Goal: Task Accomplishment & Management: Use online tool/utility

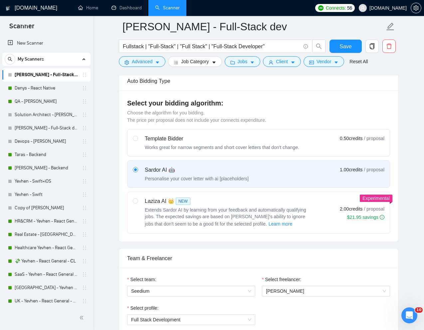
scroll to position [161, 0]
click at [24, 100] on link "QA - [PERSON_NAME]" at bounding box center [46, 101] width 63 height 13
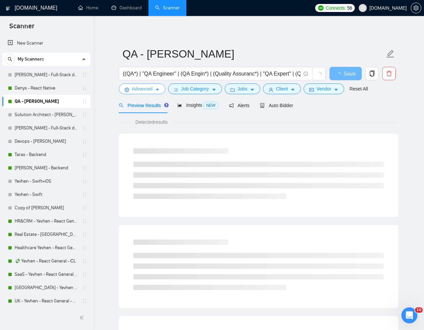
click at [145, 90] on span "Advanced" at bounding box center [142, 88] width 21 height 7
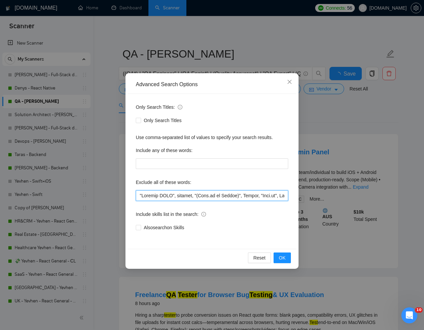
click at [139, 194] on input "text" at bounding box center [212, 196] width 153 height 11
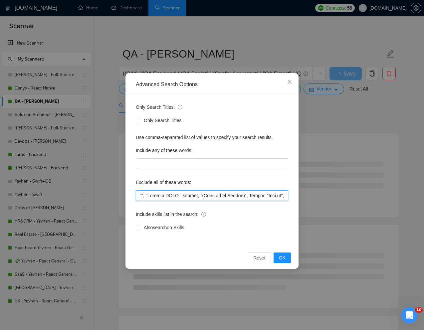
paste input "Mobile App Development"
type input ""Mobile App Development ", "Senaite LIMS", website, "(Node.js or Python)", Pyth…"
click at [279, 256] on span "OK" at bounding box center [282, 257] width 7 height 7
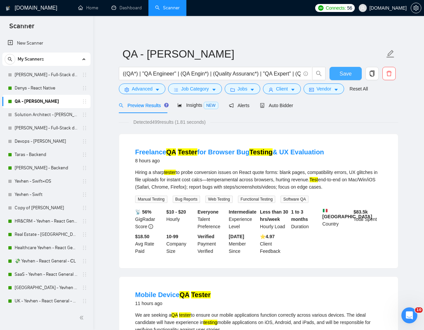
click at [346, 74] on span "Save" at bounding box center [346, 74] width 12 height 8
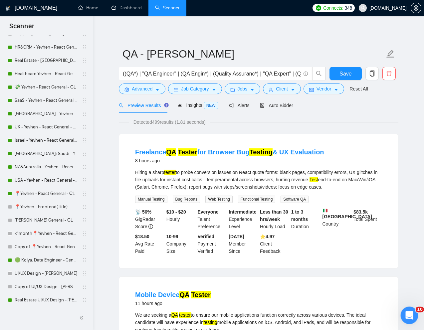
scroll to position [178, 0]
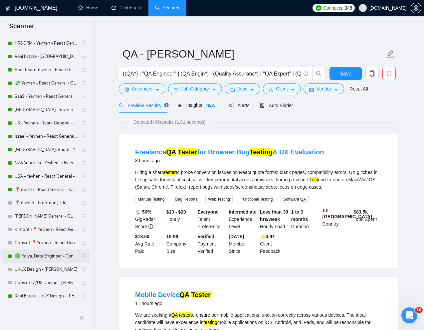
click at [39, 255] on link "🟢 Kolya. Data Engineer - General" at bounding box center [46, 256] width 63 height 13
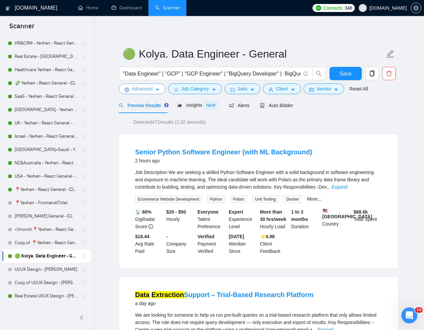
click at [144, 92] on span "Advanced" at bounding box center [142, 88] width 21 height 7
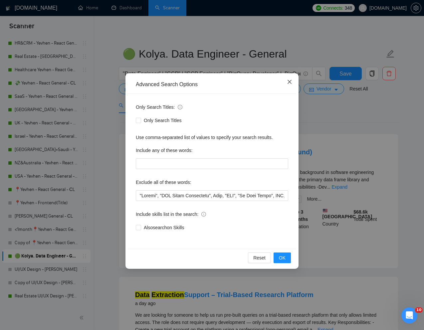
click at [288, 79] on span "Close" at bounding box center [290, 82] width 18 height 18
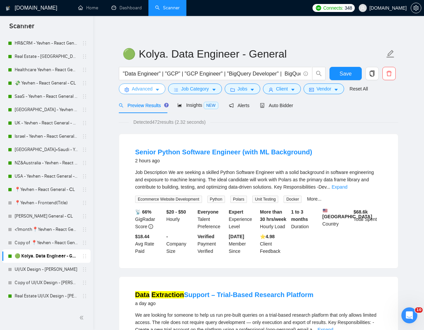
click at [138, 92] on span "Advanced" at bounding box center [142, 88] width 21 height 7
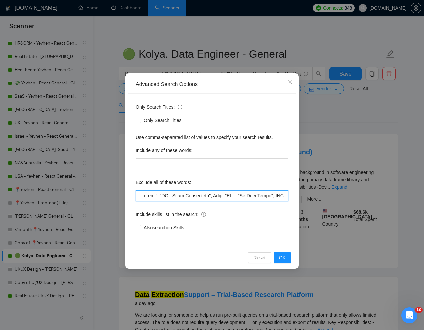
click at [139, 197] on input "text" at bounding box center [212, 196] width 153 height 11
paste input "Software Engineer"
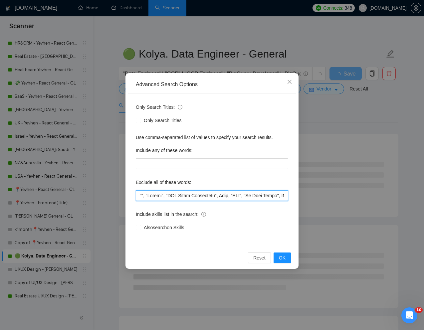
paste input "Software Engineer"
type input ""Software Engineer", "Devops", "GCP Setup Assistance", Odoo, "GHL", "Go High Le…"
click at [279, 255] on span "OK" at bounding box center [282, 257] width 7 height 7
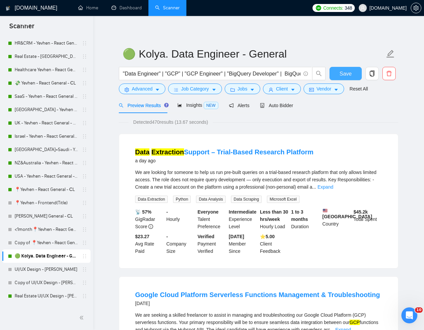
click at [344, 75] on span "Save" at bounding box center [346, 74] width 12 height 8
